Goal: Check status: Check status

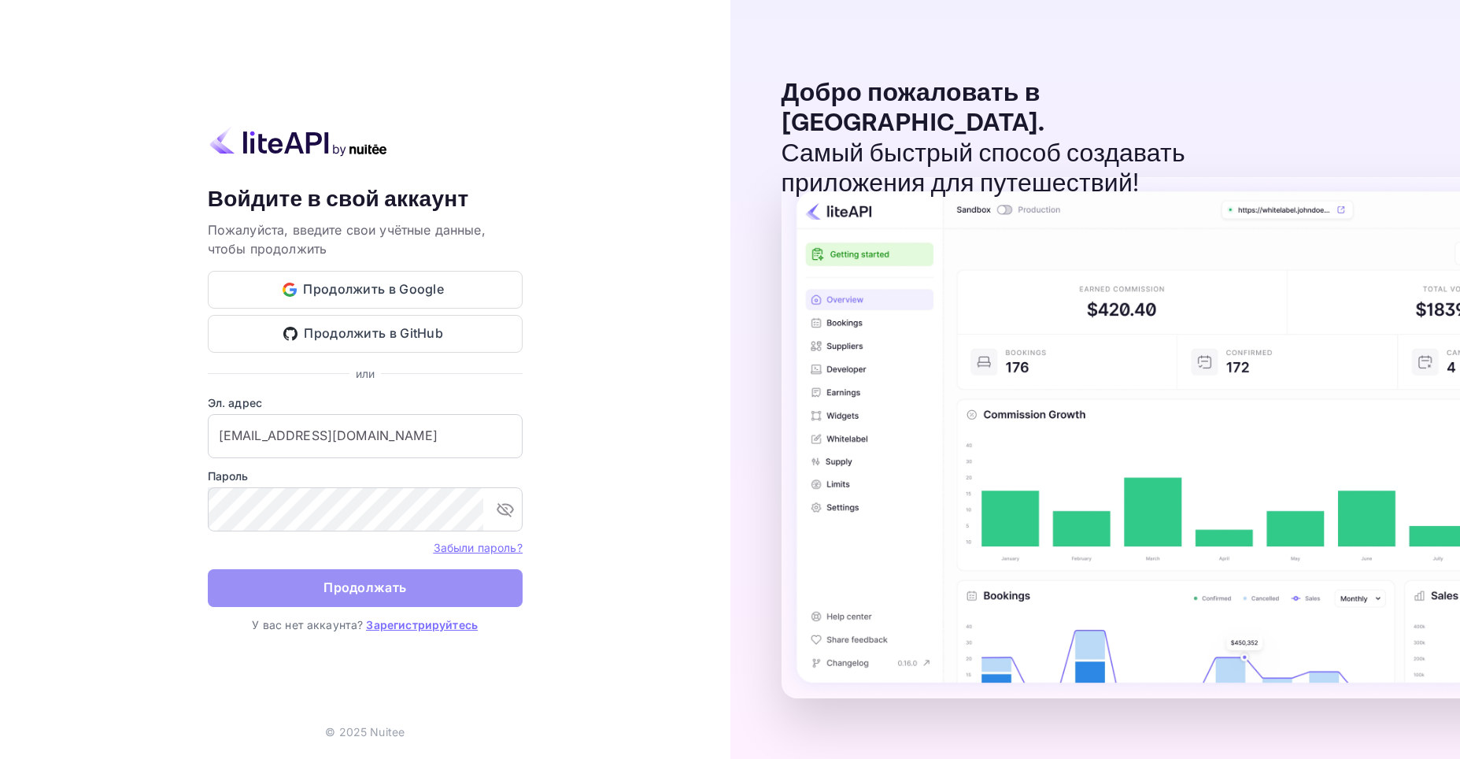
click at [351, 583] on ya-tr-span "Продолжать" at bounding box center [365, 587] width 83 height 21
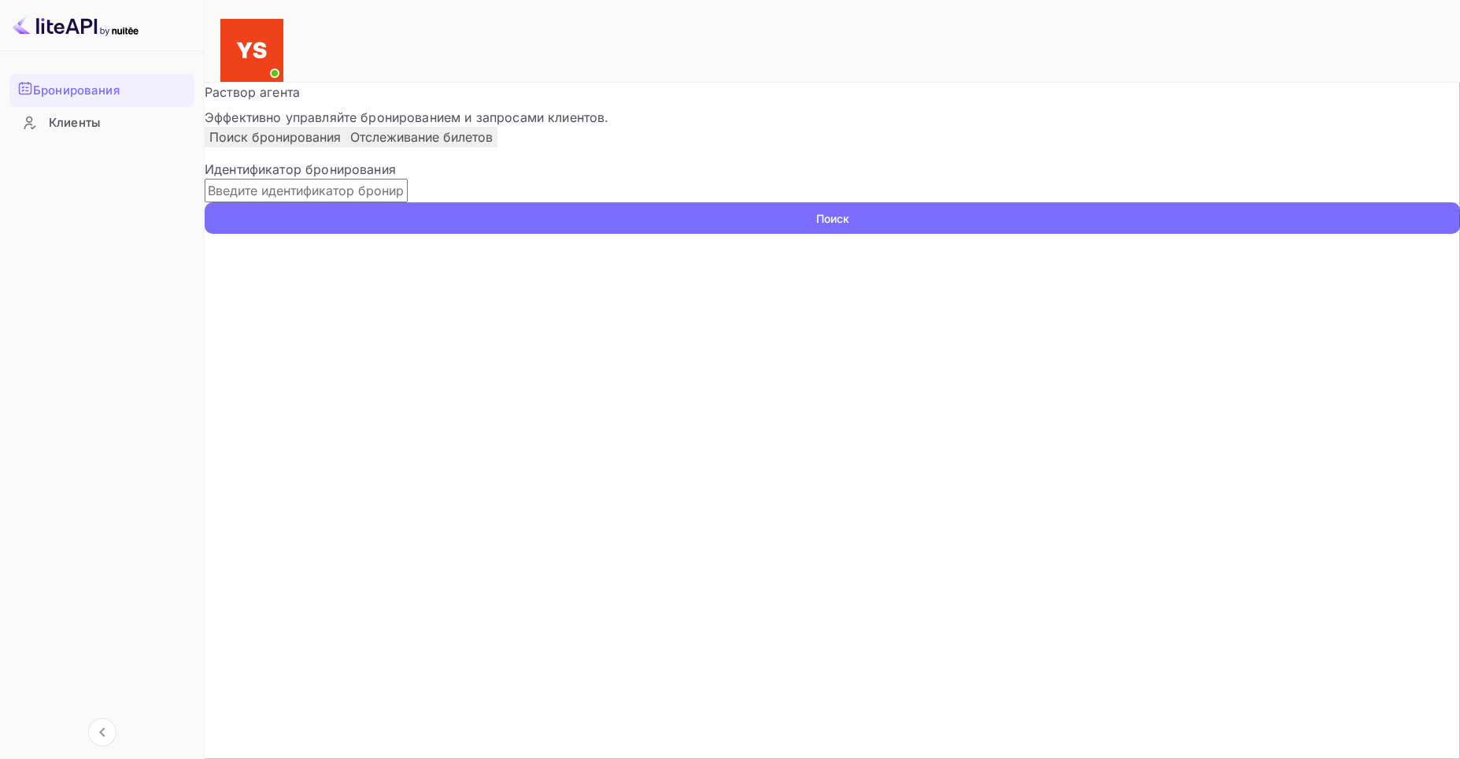
paste input "7596082"
type input "7596082"
click at [849, 227] on ya-tr-span "Поиск" at bounding box center [832, 218] width 33 height 17
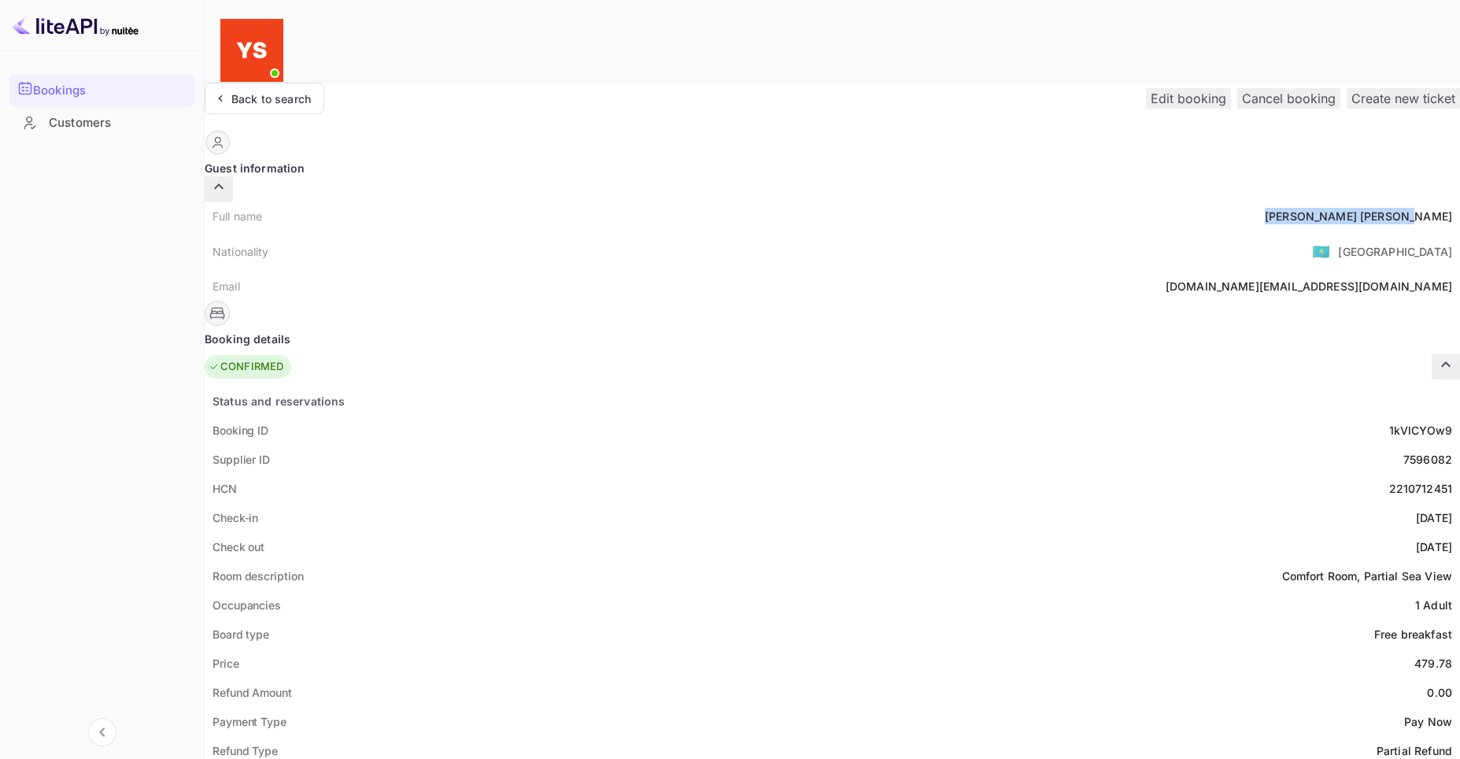
drag, startPoint x: 731, startPoint y: 188, endPoint x: 809, endPoint y: 186, distance: 78.0
click at [1265, 208] on div "[PERSON_NAME]" at bounding box center [1358, 216] width 187 height 17
copy div "[PERSON_NAME]"
drag, startPoint x: 774, startPoint y: 627, endPoint x: 809, endPoint y: 629, distance: 34.7
click at [809, 649] on div "Price 479.78" at bounding box center [833, 663] width 1256 height 29
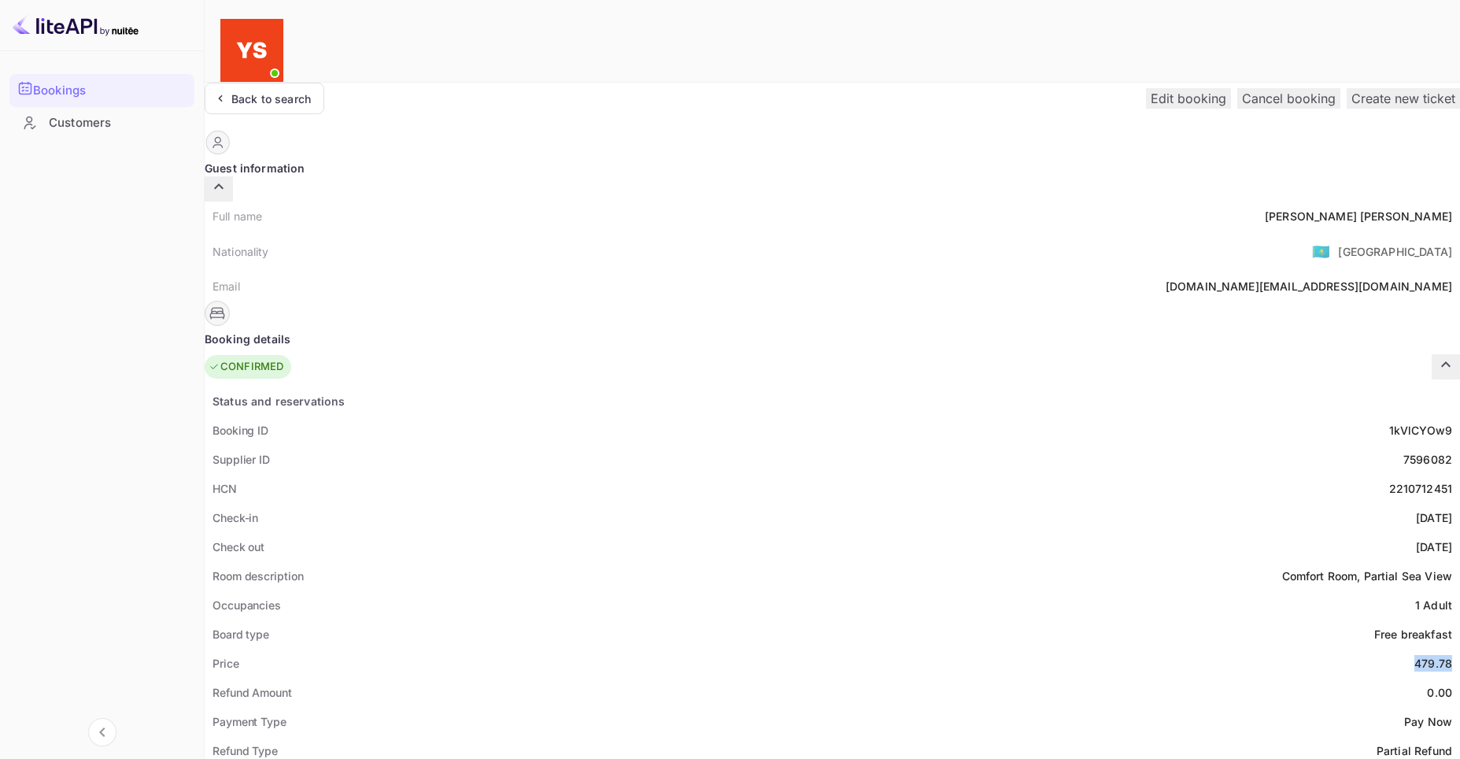
copy div "479.78"
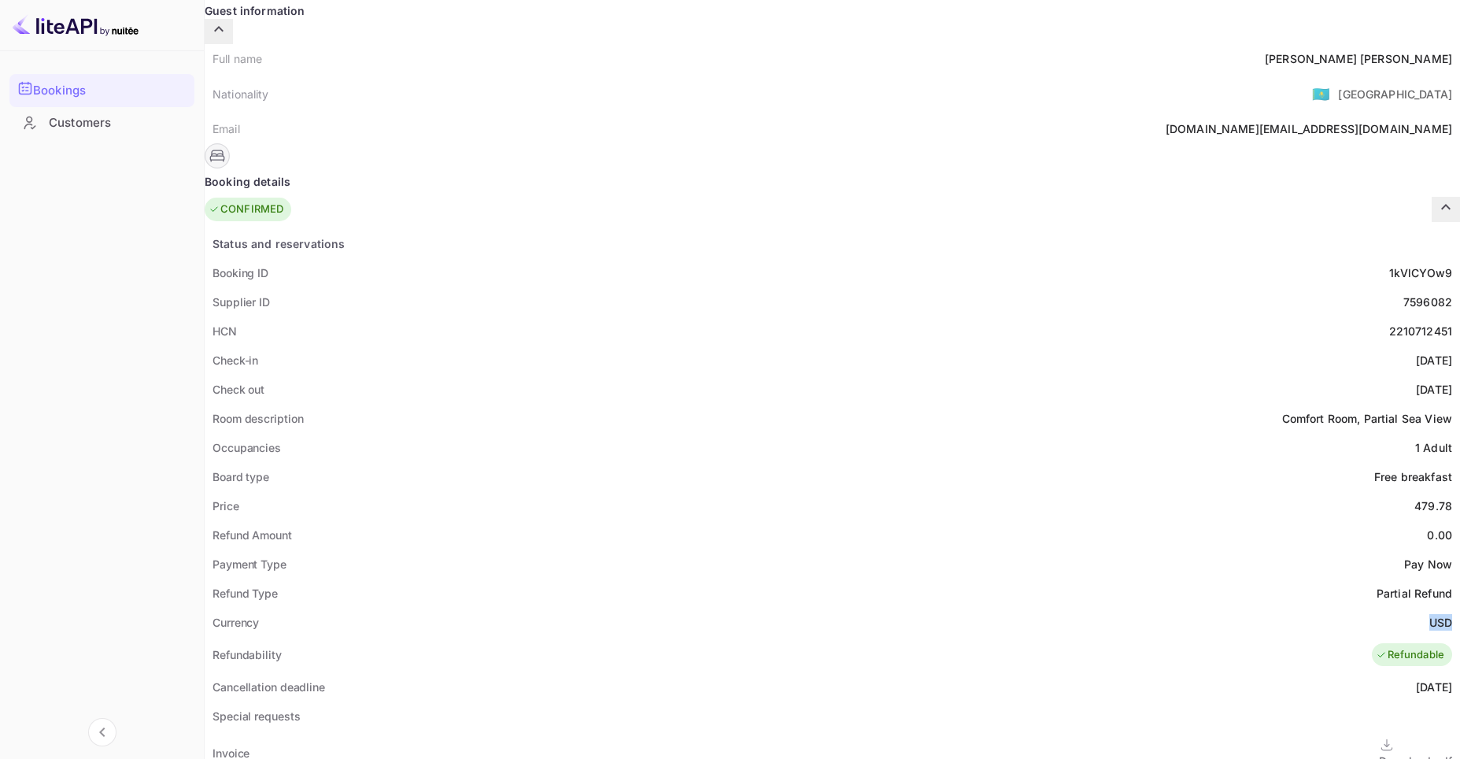
drag, startPoint x: 785, startPoint y: 585, endPoint x: 809, endPoint y: 588, distance: 24.6
click at [809, 608] on div "Currency USD" at bounding box center [833, 622] width 1256 height 29
copy ya-tr-span "USD"
